Goal: Transaction & Acquisition: Book appointment/travel/reservation

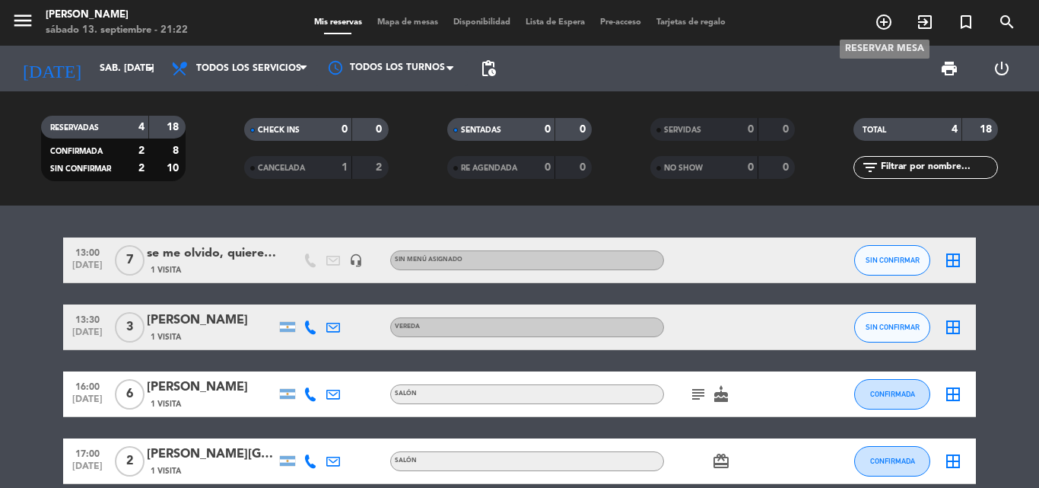
click at [886, 20] on icon "add_circle_outline" at bounding box center [884, 22] width 18 height 18
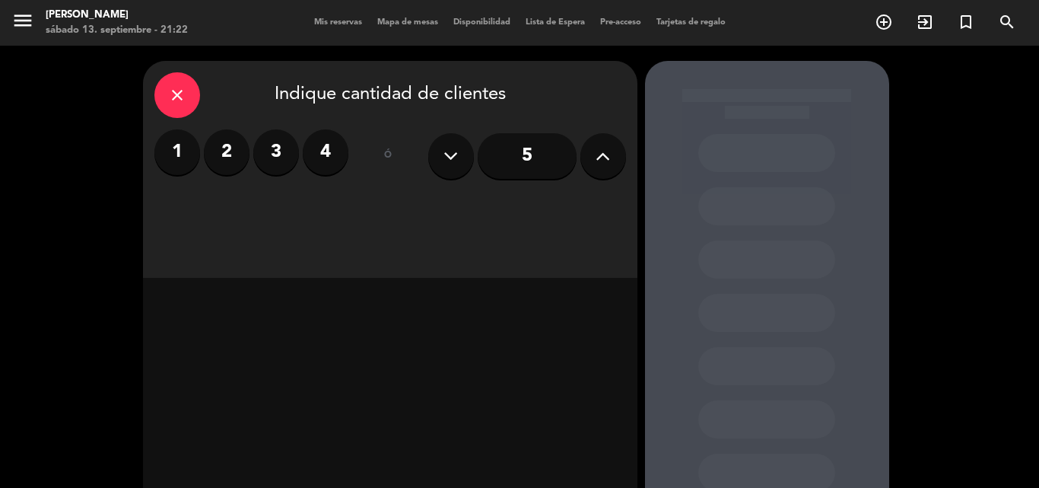
click at [610, 153] on icon at bounding box center [603, 156] width 14 height 23
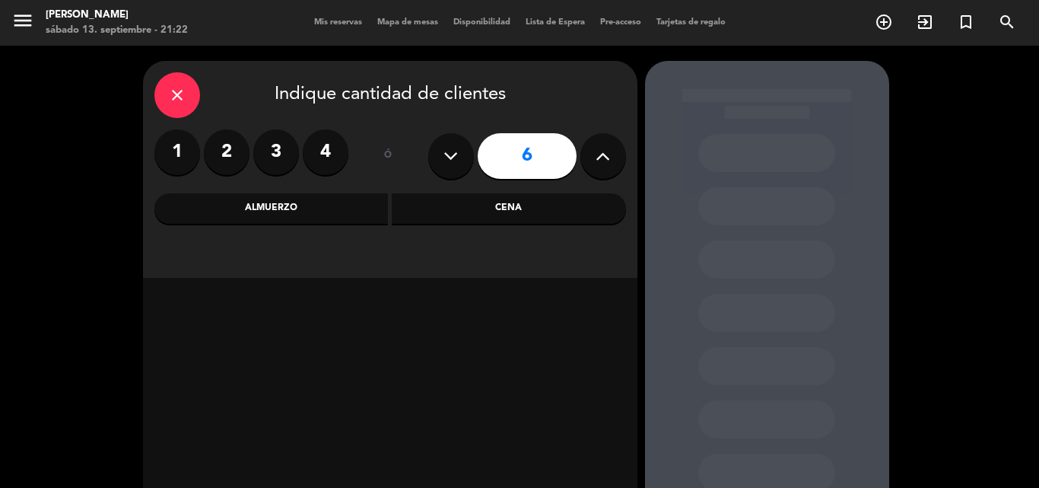
click at [610, 153] on icon at bounding box center [603, 156] width 14 height 23
click at [609, 154] on icon at bounding box center [603, 156] width 14 height 23
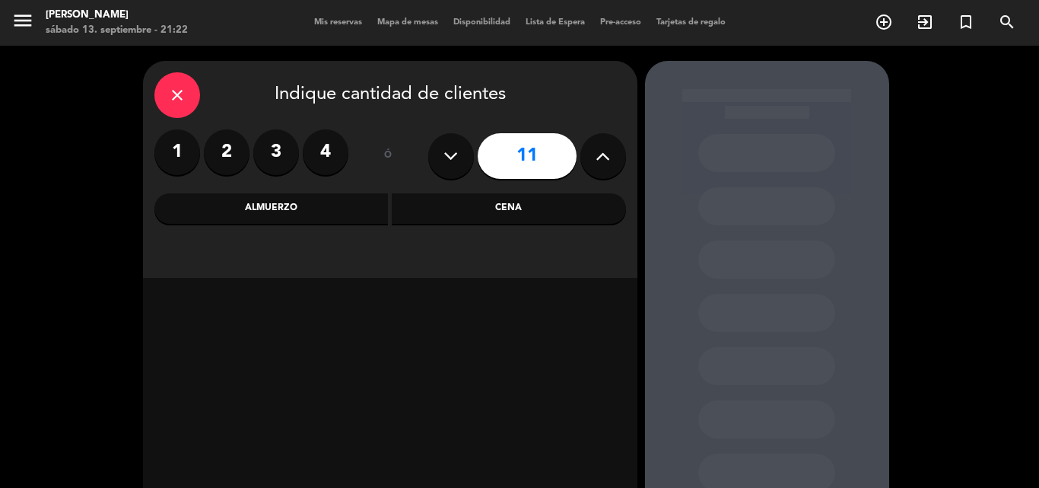
click at [609, 154] on icon at bounding box center [603, 156] width 14 height 23
click at [607, 167] on icon at bounding box center [603, 156] width 14 height 23
click at [603, 153] on icon at bounding box center [603, 156] width 14 height 23
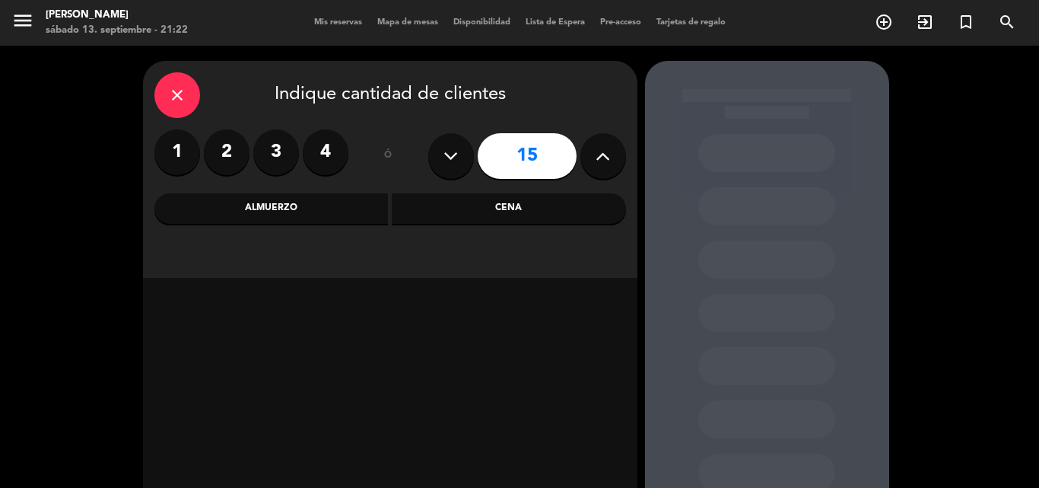
type input "16"
click at [362, 207] on div "Almuerzo" at bounding box center [271, 208] width 234 height 30
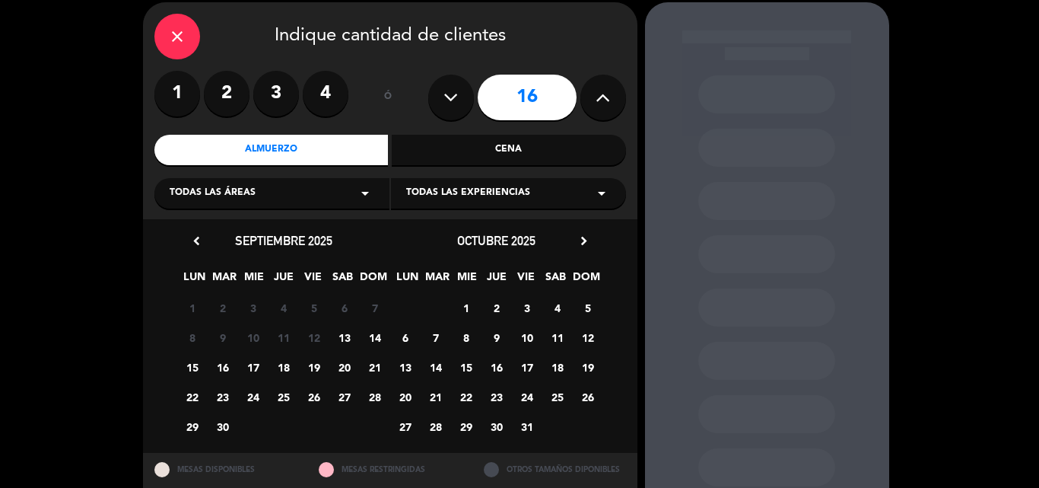
scroll to position [76, 0]
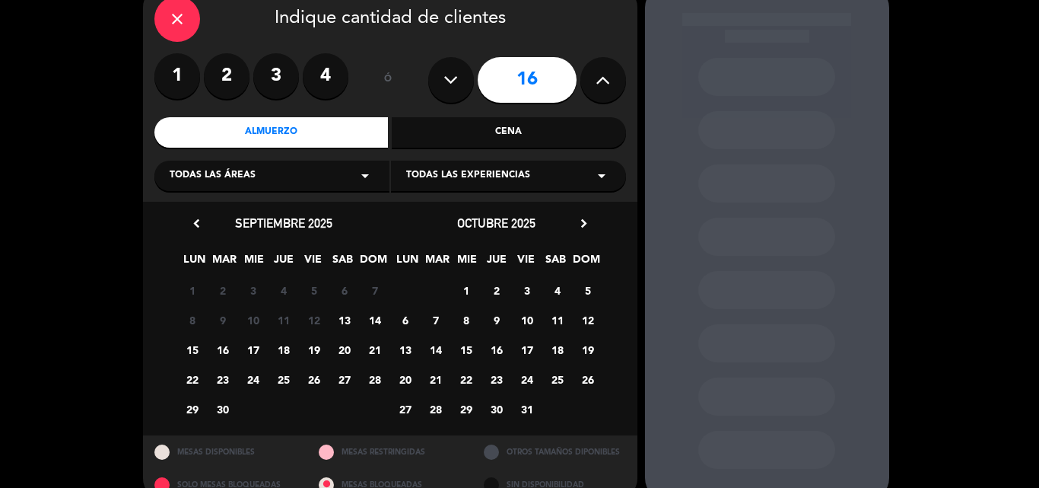
click at [375, 345] on span "21" at bounding box center [374, 349] width 25 height 25
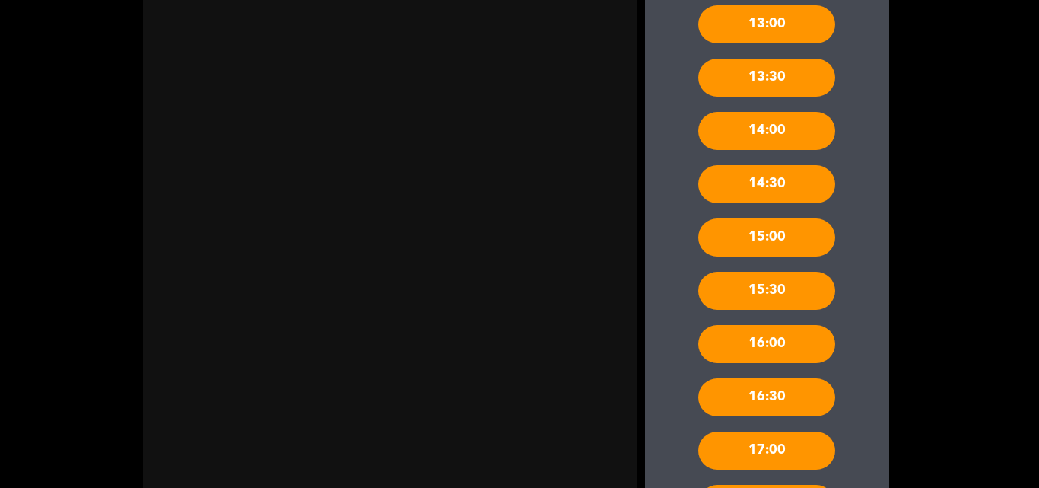
scroll to position [670, 0]
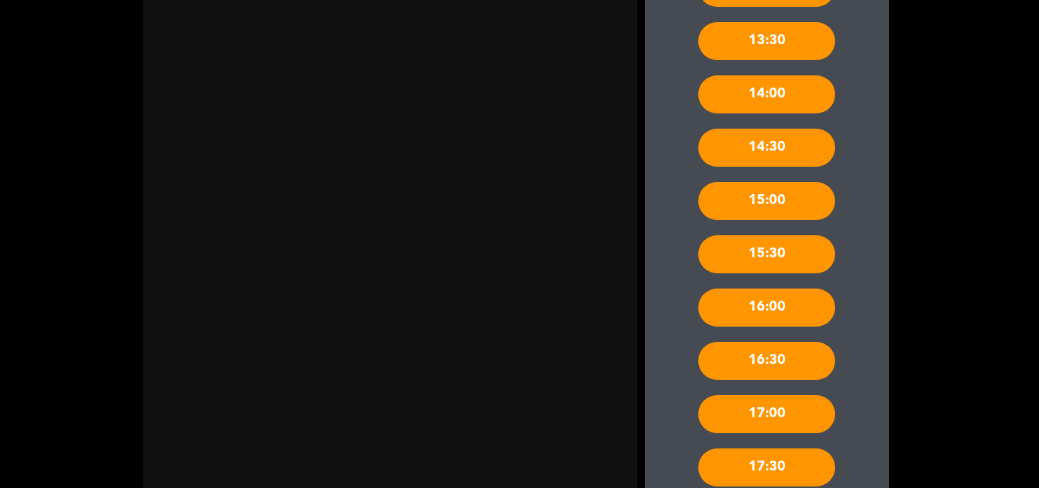
click at [799, 298] on div "16:00" at bounding box center [766, 307] width 137 height 38
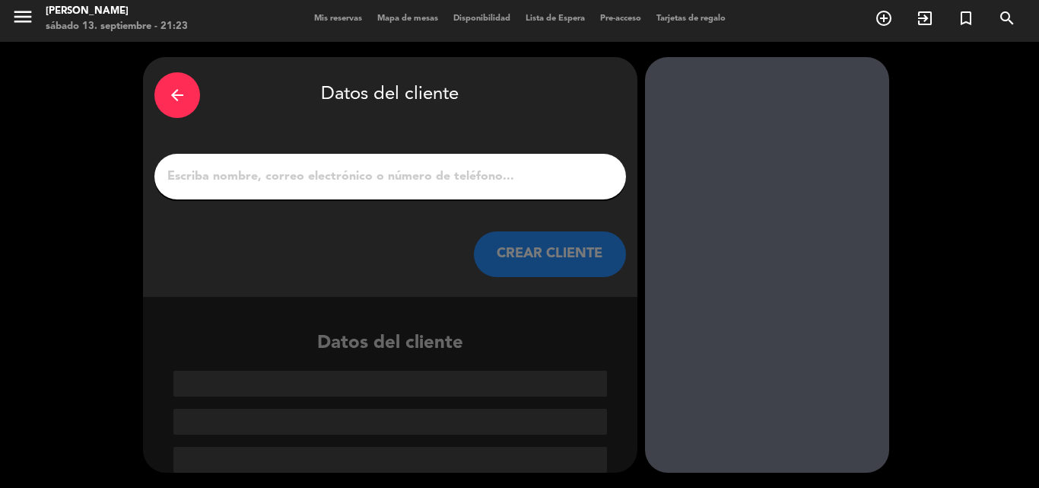
click at [431, 178] on input "1" at bounding box center [390, 176] width 449 height 21
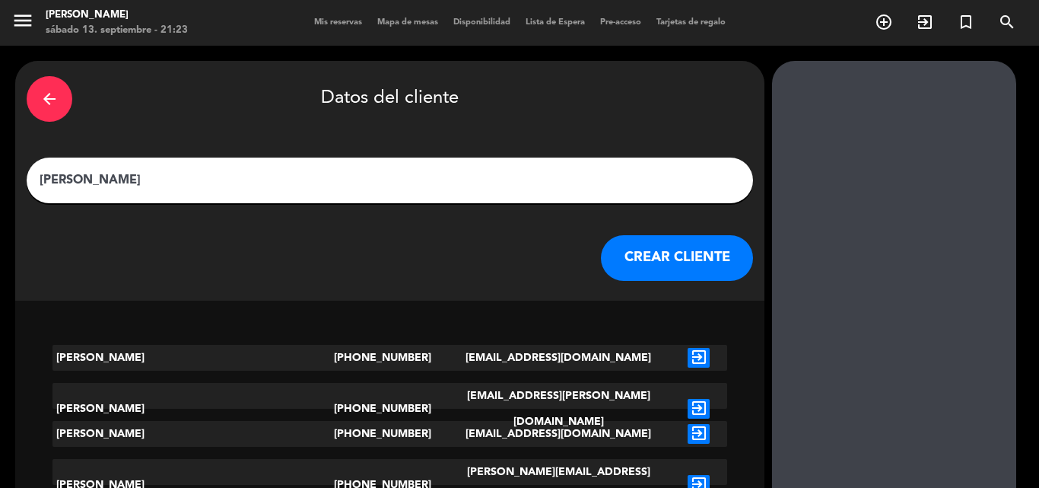
type input "[PERSON_NAME]"
click at [601, 260] on button "CREAR CLIENTE" at bounding box center [677, 258] width 152 height 46
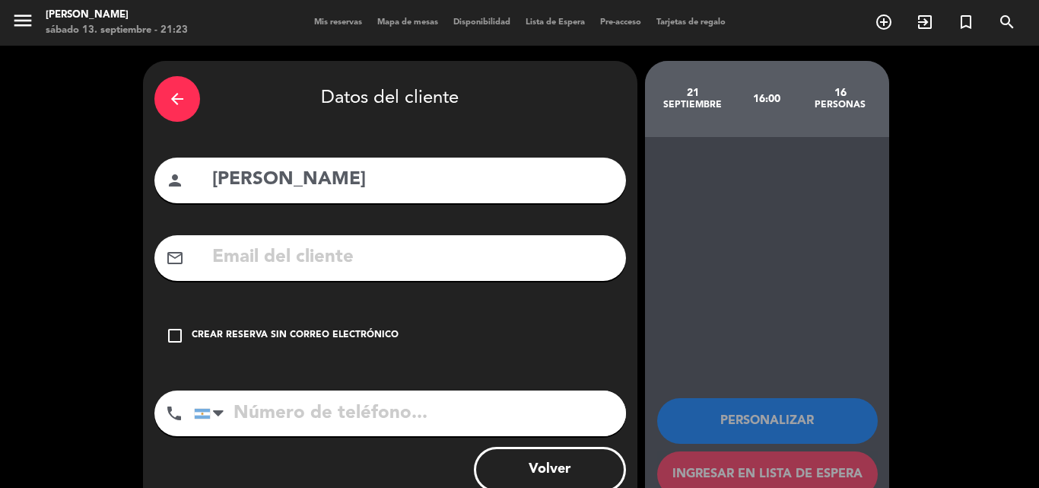
click at [291, 419] on input "tel" at bounding box center [410, 413] width 432 height 46
type input "1159344725"
click at [168, 336] on icon "check_box_outline_blank" at bounding box center [175, 335] width 18 height 18
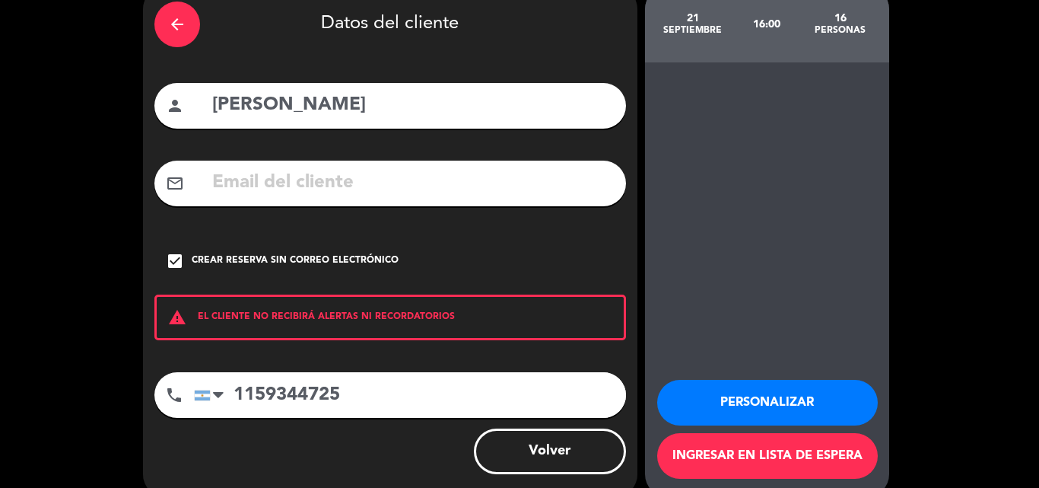
scroll to position [99, 0]
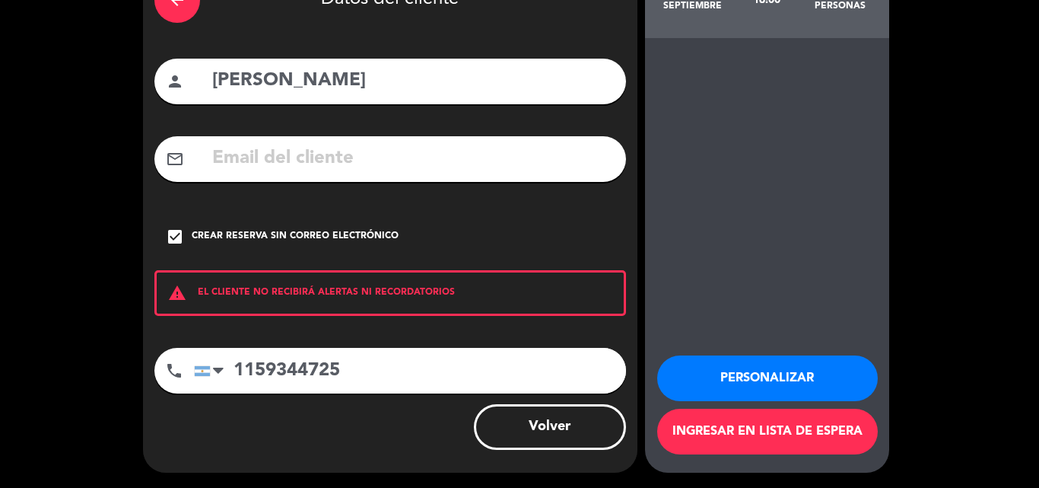
click at [770, 374] on button "Personalizar" at bounding box center [767, 378] width 221 height 46
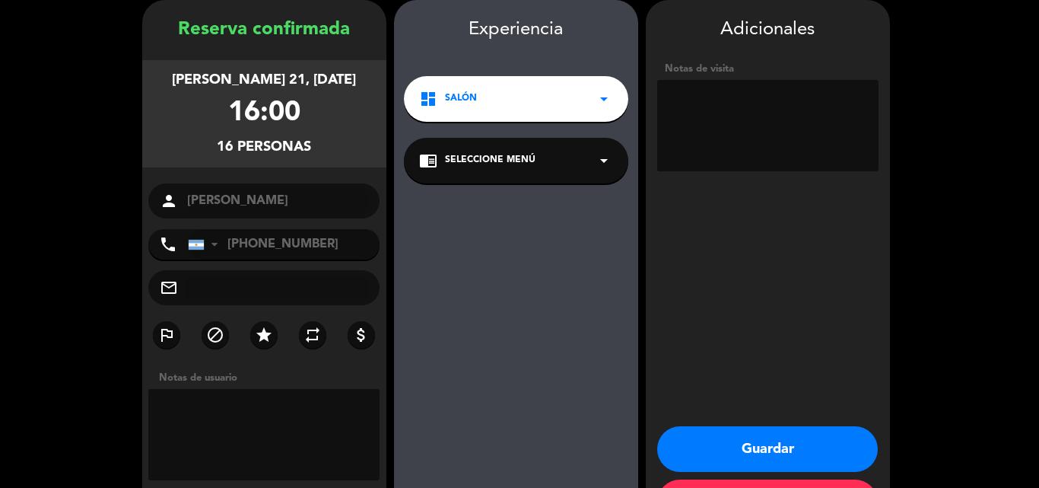
scroll to position [121, 0]
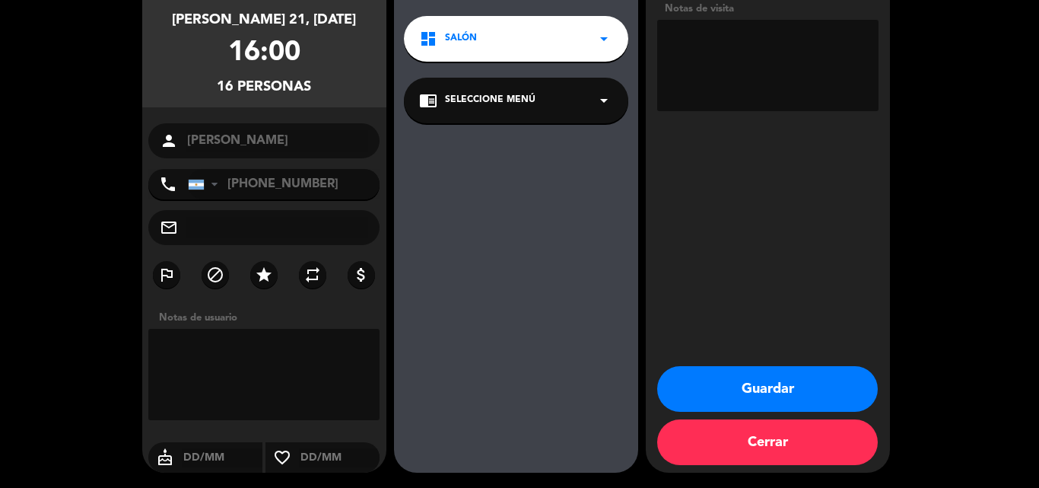
click at [773, 402] on button "Guardar" at bounding box center [767, 389] width 221 height 46
